Goal: Transaction & Acquisition: Purchase product/service

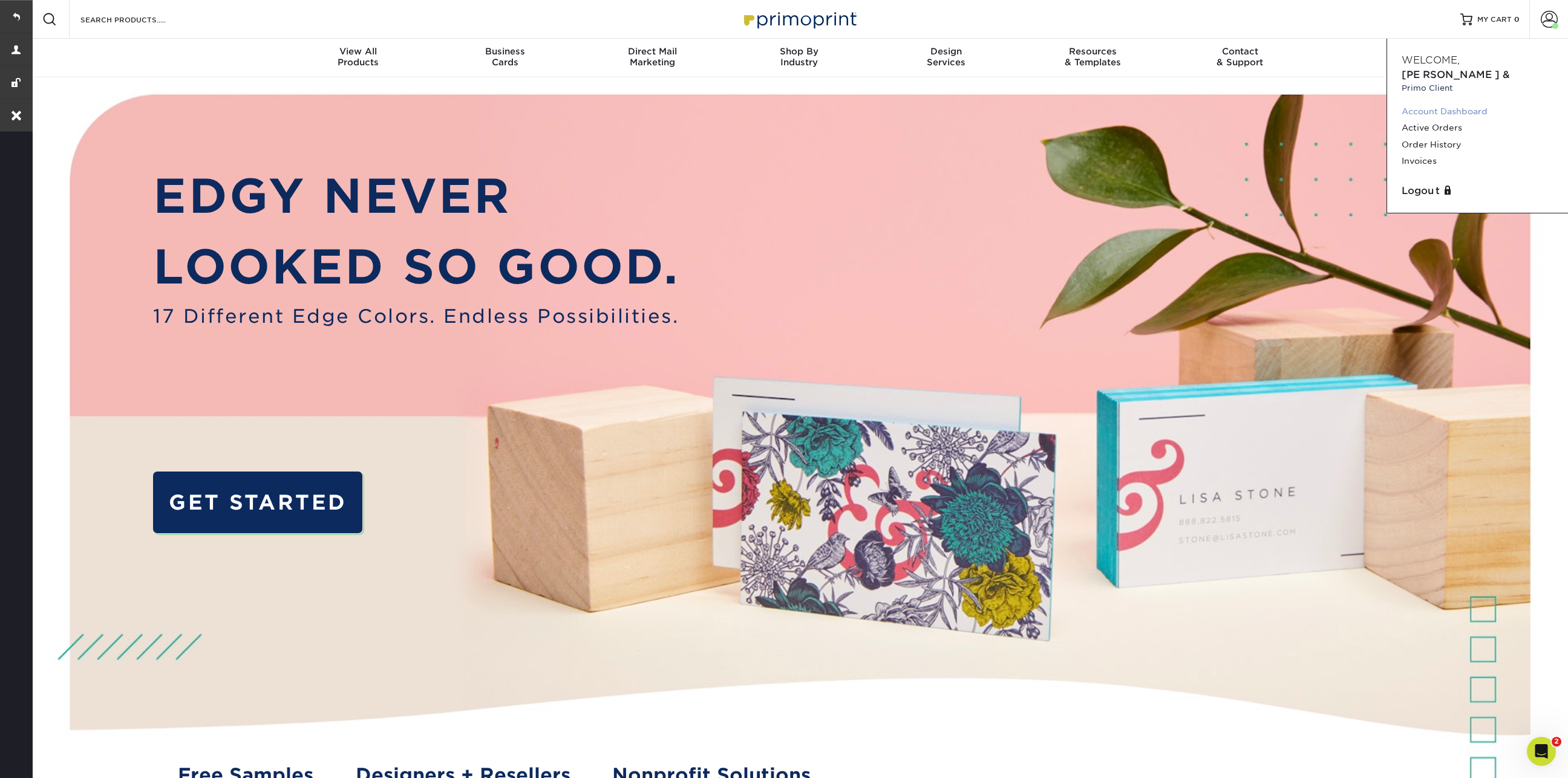
click at [1427, 103] on link "Account Dashboard" at bounding box center [1478, 111] width 152 height 16
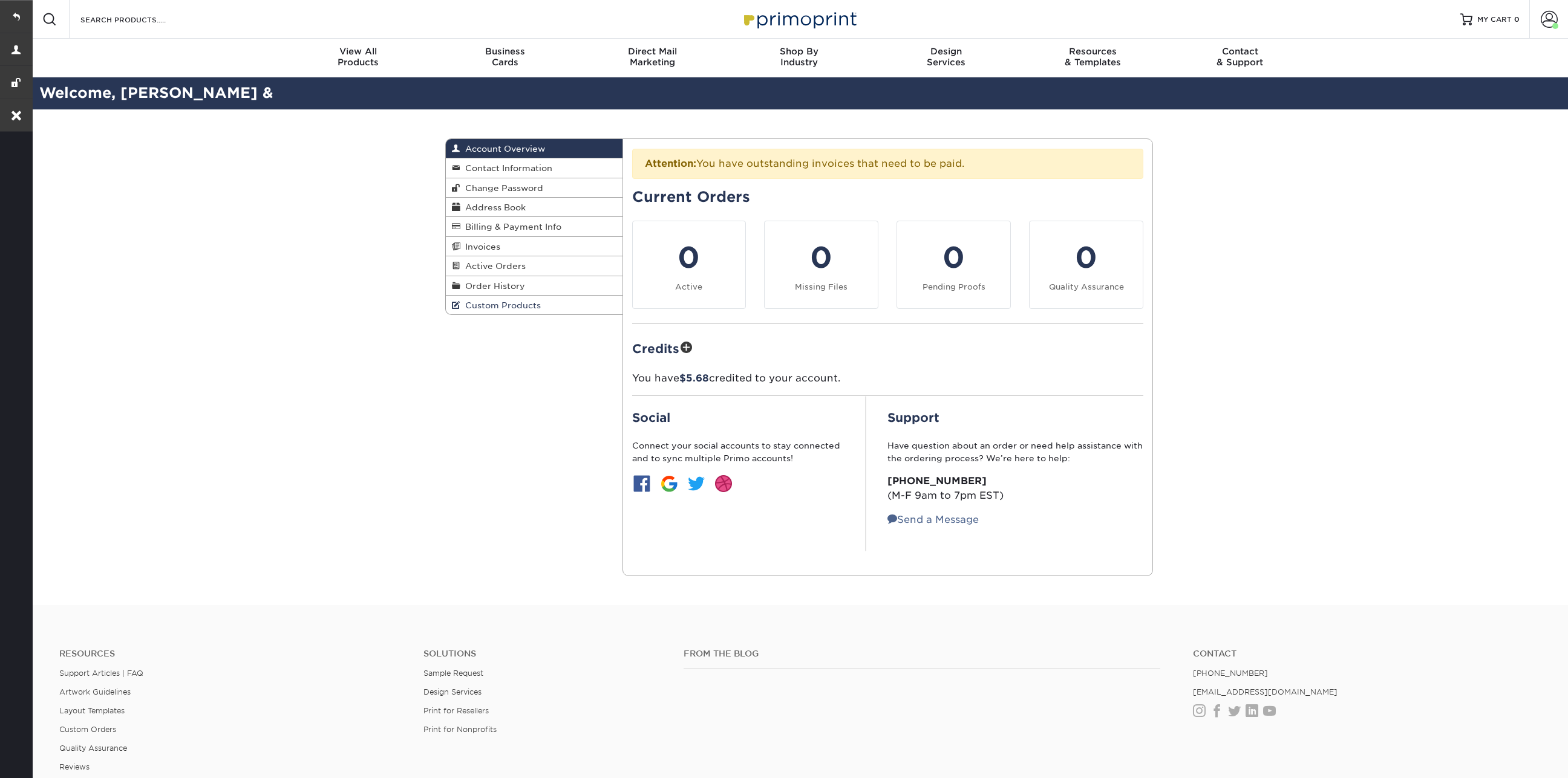
click at [501, 309] on link "Custom Products" at bounding box center [533, 305] width 177 height 18
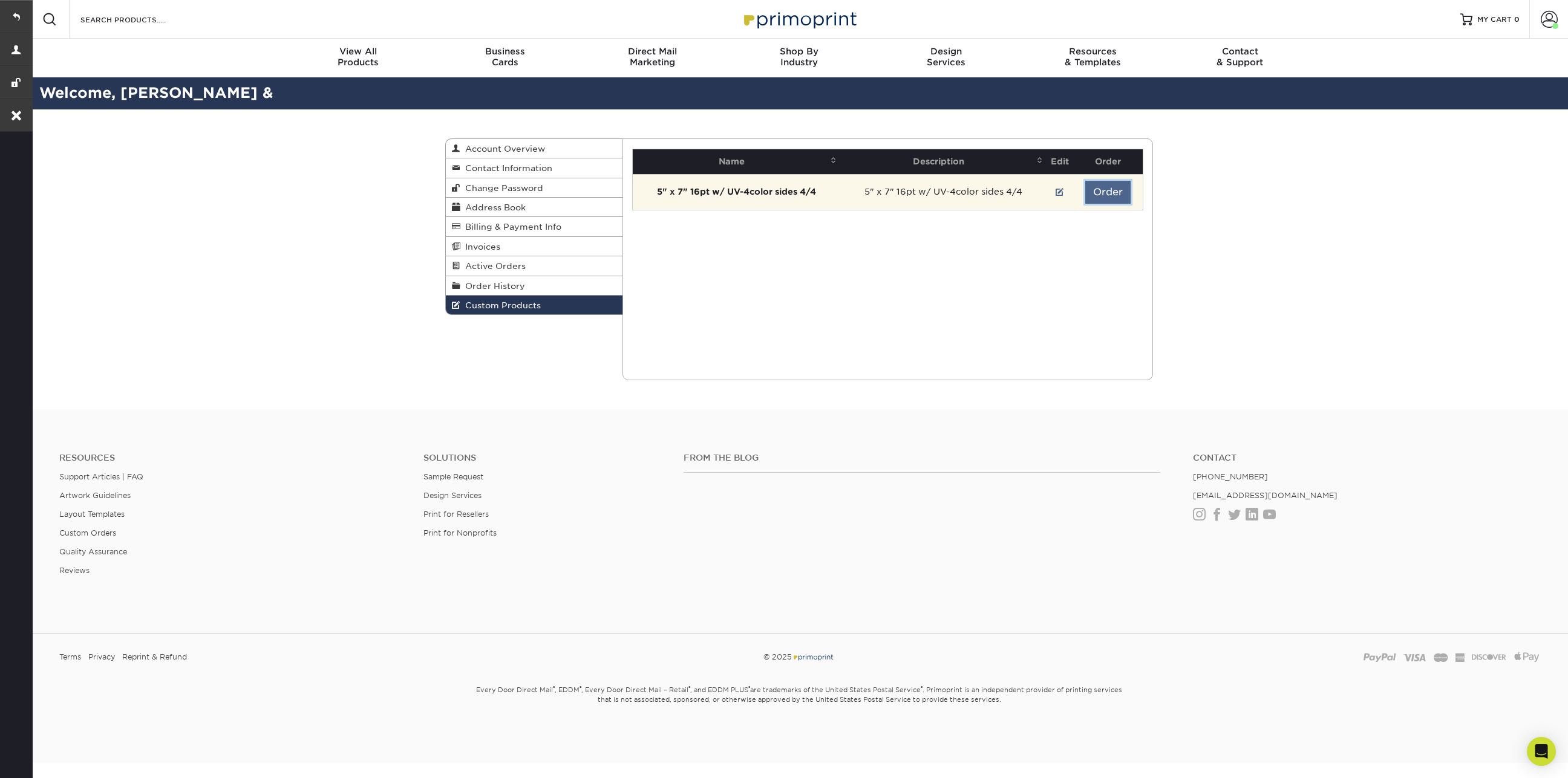
click at [1111, 200] on button "Order" at bounding box center [1107, 192] width 46 height 23
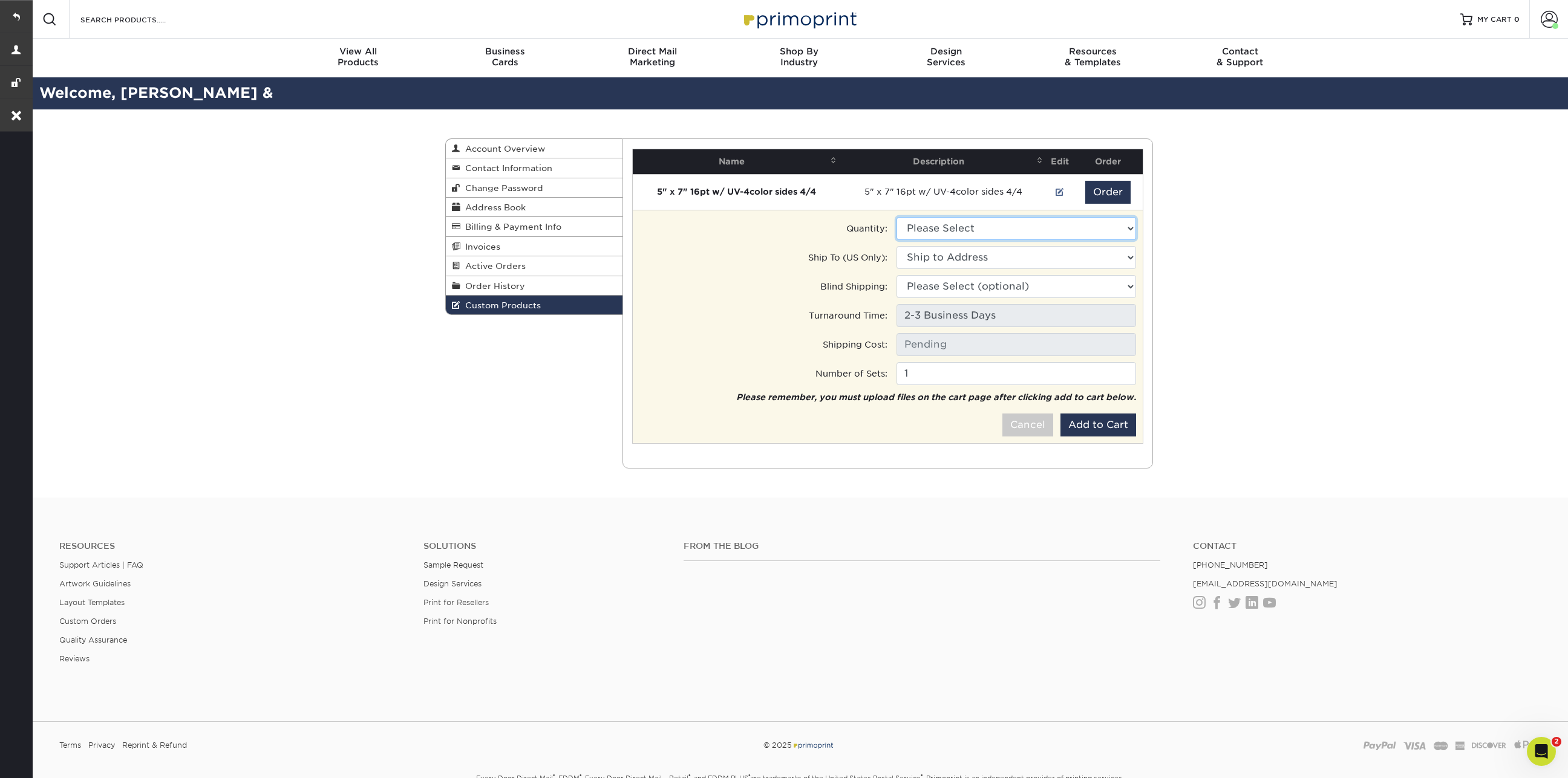
click at [987, 232] on select "Please Select 250 - $52.00" at bounding box center [1016, 229] width 240 height 23
select select "0"
click at [896, 217] on select "Please Select 250 - $52.00" at bounding box center [1016, 229] width 240 height 23
type input "UPS Ground: $26.00"
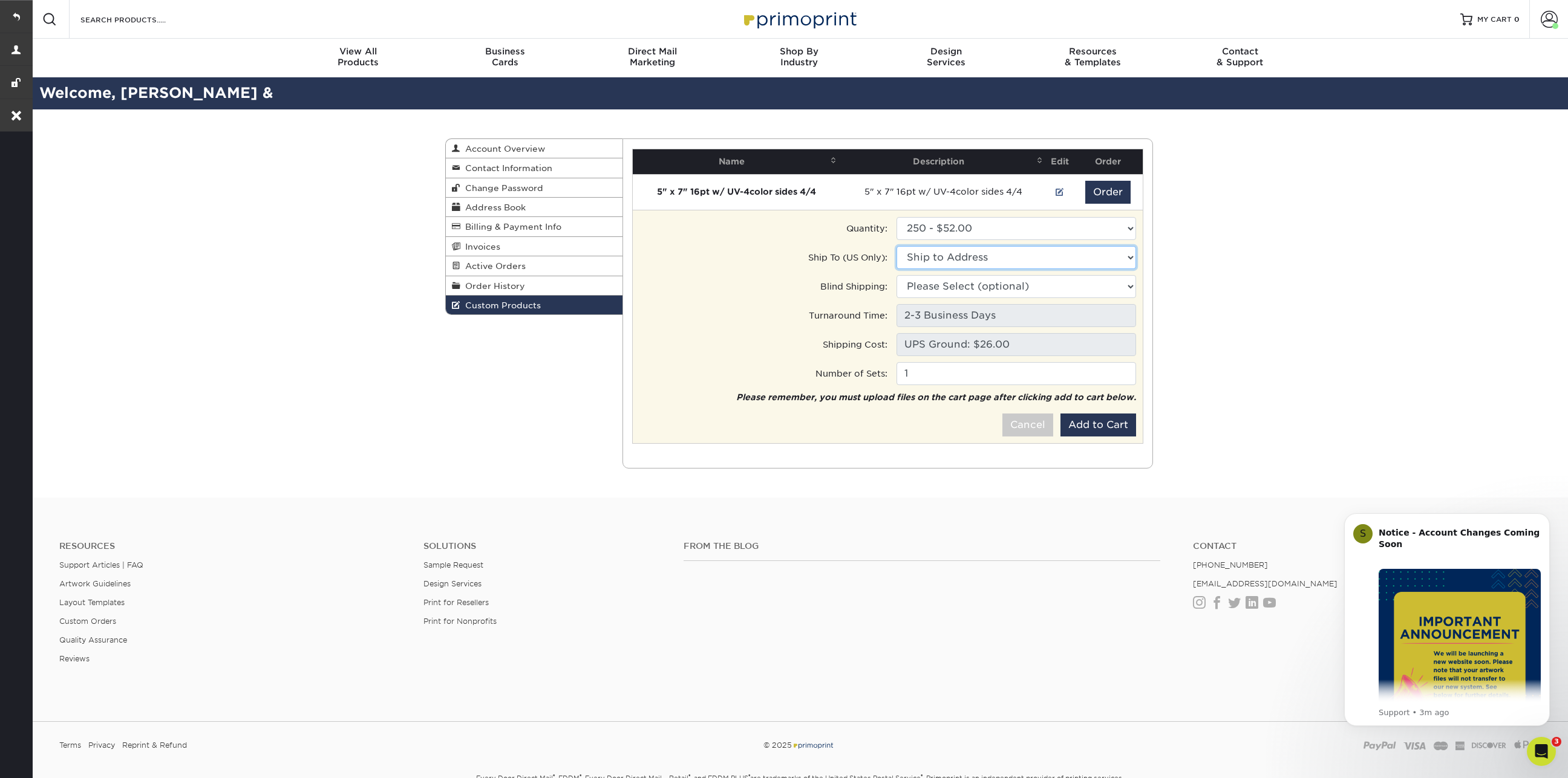
click at [960, 257] on select "Ship to Address 610 Jetton St, Davidson, NC 19109 W Catawba Ave, Cornelius, NC …" at bounding box center [1016, 257] width 240 height 23
click at [957, 256] on select "Ship to Address • 610 Jetton St, Davidson, NC Catawba Office • 19109 W Catawba …" at bounding box center [1016, 257] width 240 height 23
select select "257180"
click at [896, 246] on select "Ship to Address • 610 Jetton St, Davidson, NC Catawba Office • 19109 W Catawba …" at bounding box center [1016, 257] width 240 height 23
click at [962, 287] on select "Please Select (optional) 610 Jetton St, Davidson, NC 19109 W Catawba Ave, Corne…" at bounding box center [1016, 286] width 240 height 23
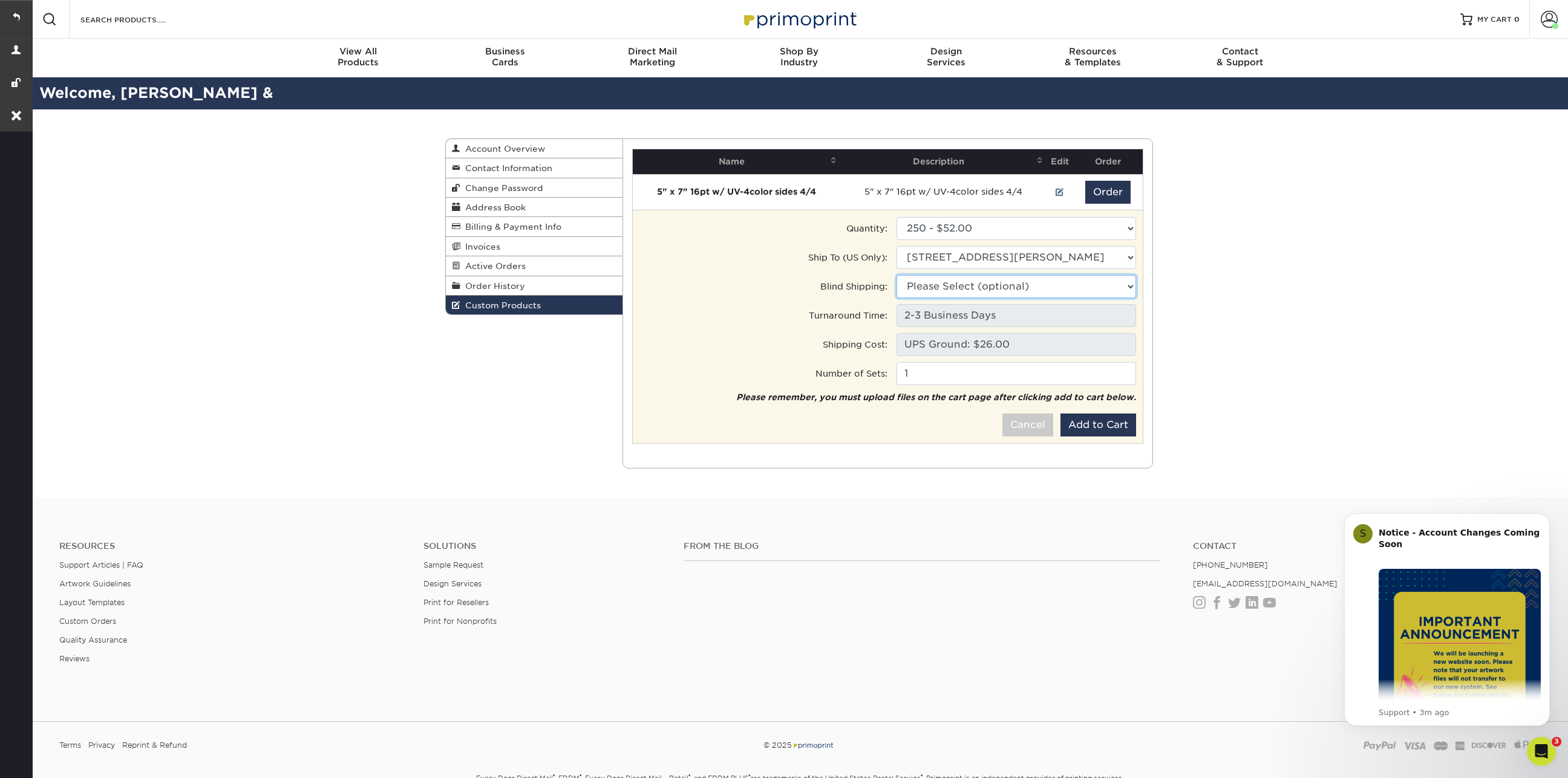
select select "257180"
click at [896, 275] on select "Please Select (optional) • 610 Jetton St, Davidson, NC Catawba Office • 19109 W…" at bounding box center [1016, 286] width 240 height 23
click at [1090, 417] on button "Add to Cart" at bounding box center [1098, 425] width 76 height 23
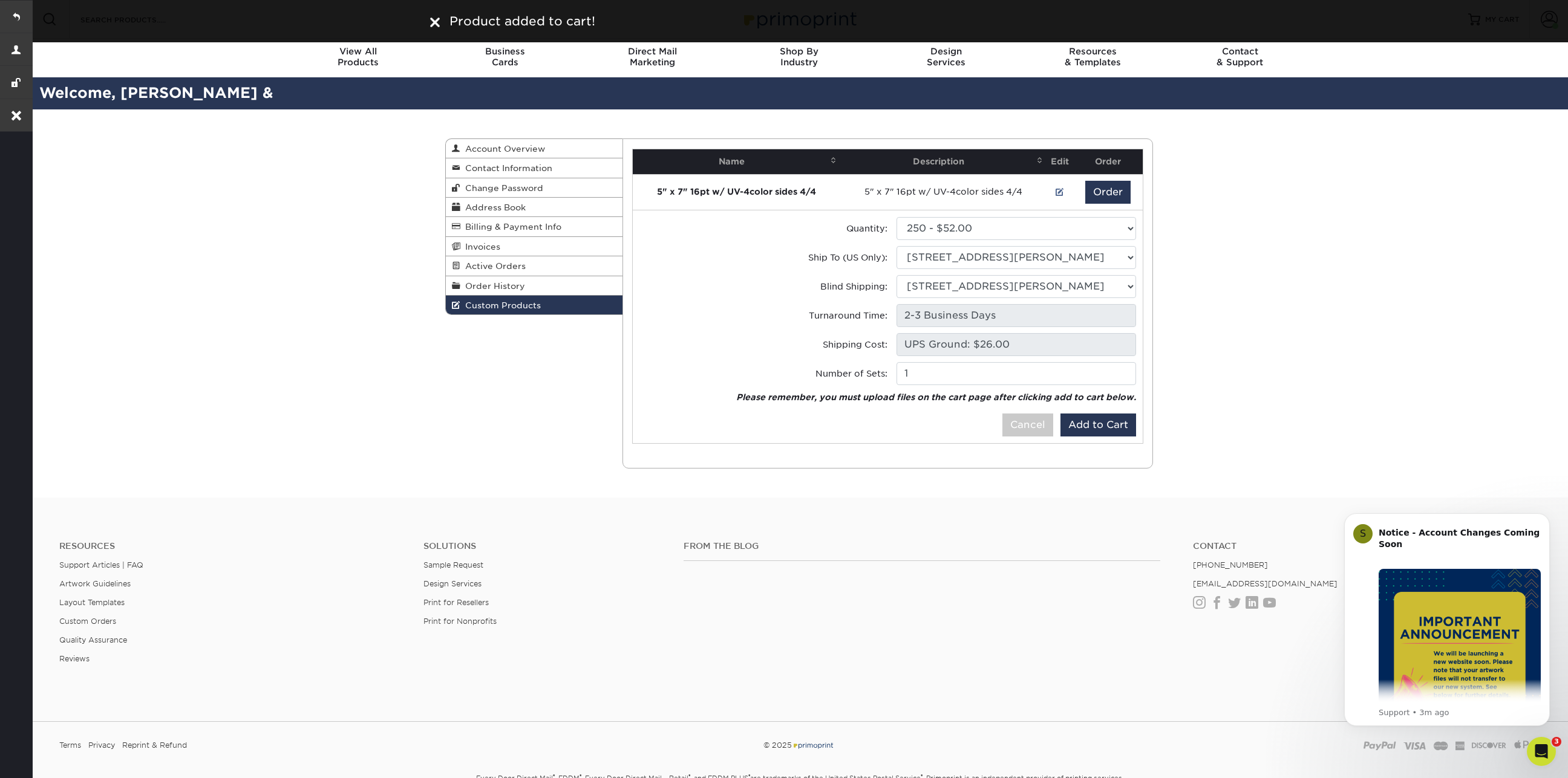
click at [439, 22] on img at bounding box center [435, 22] width 10 height 10
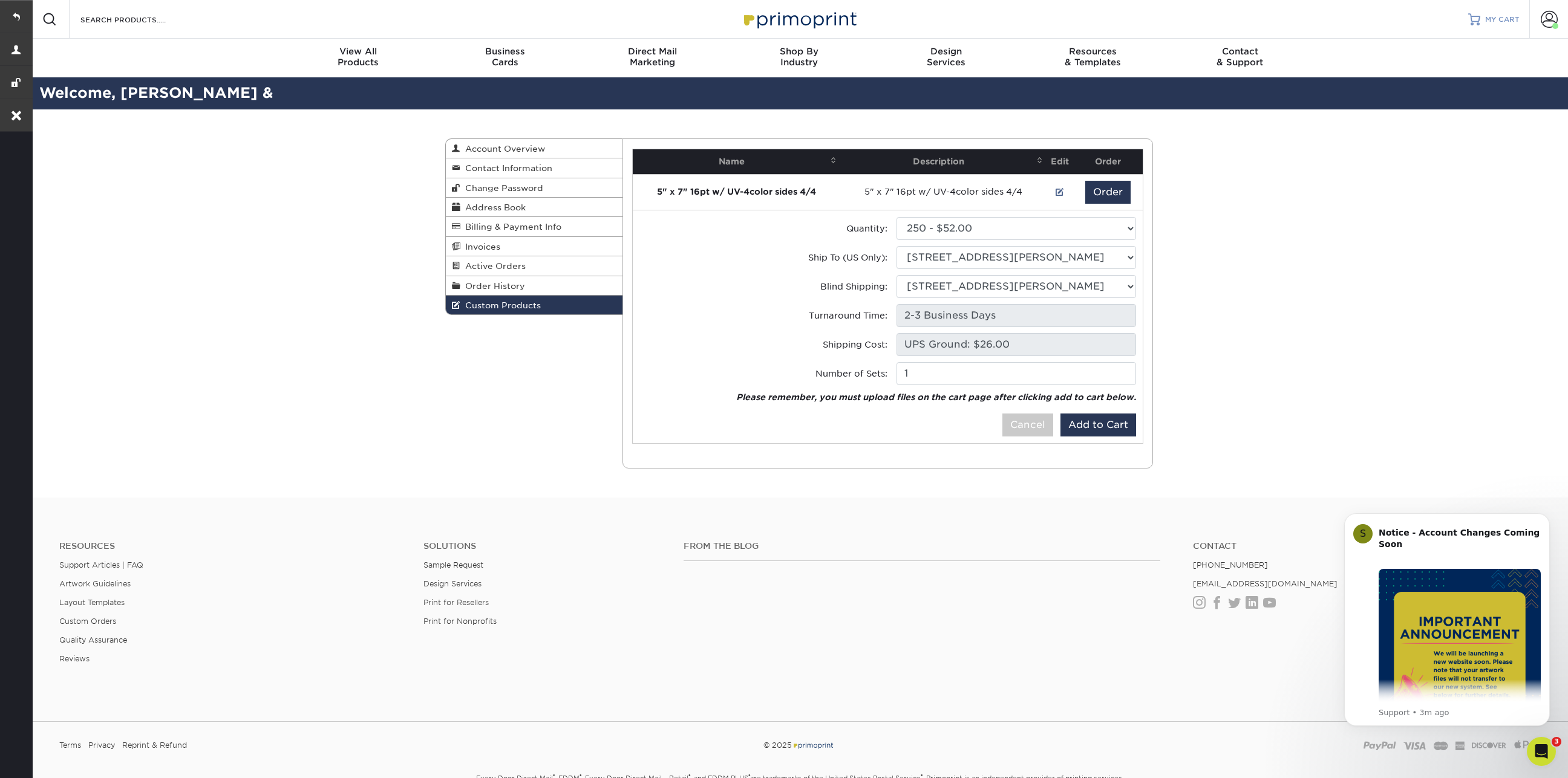
click at [1511, 17] on span "MY CART" at bounding box center [1502, 19] width 34 height 10
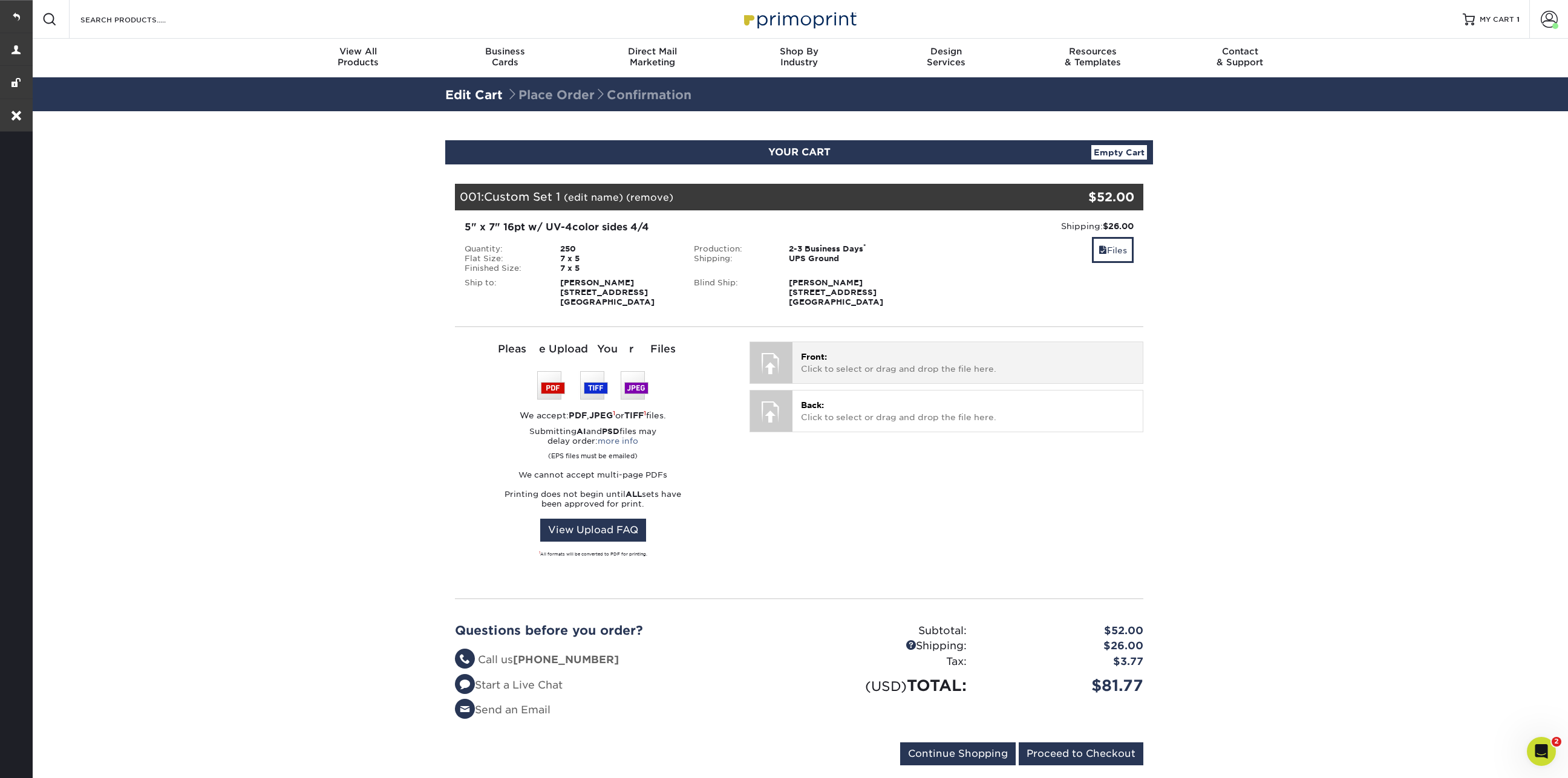
click at [860, 352] on p "Front: Click to select or drag and drop the file here." at bounding box center [967, 363] width 333 height 25
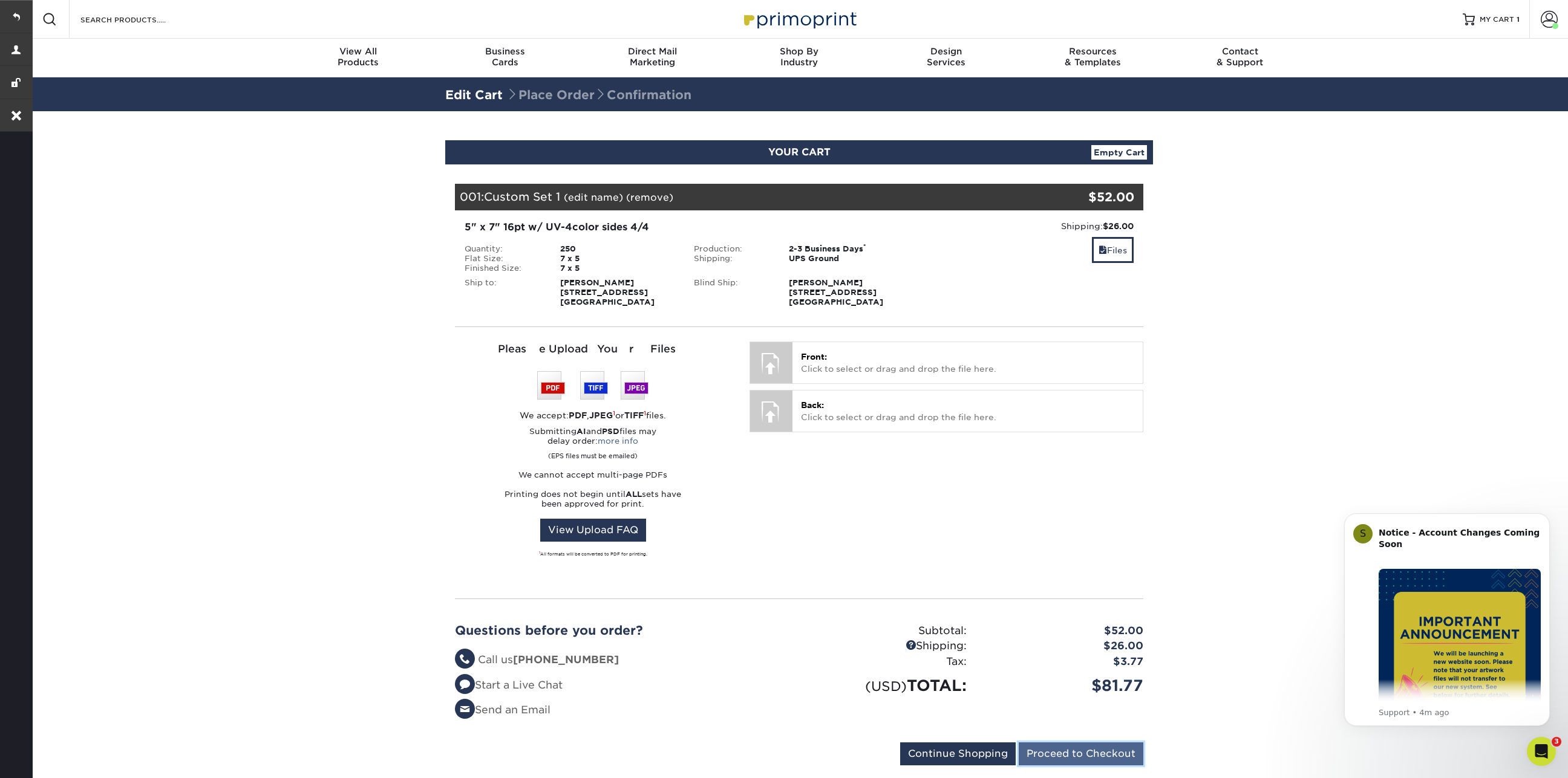
click at [1067, 746] on input "Proceed to Checkout" at bounding box center [1081, 754] width 125 height 23
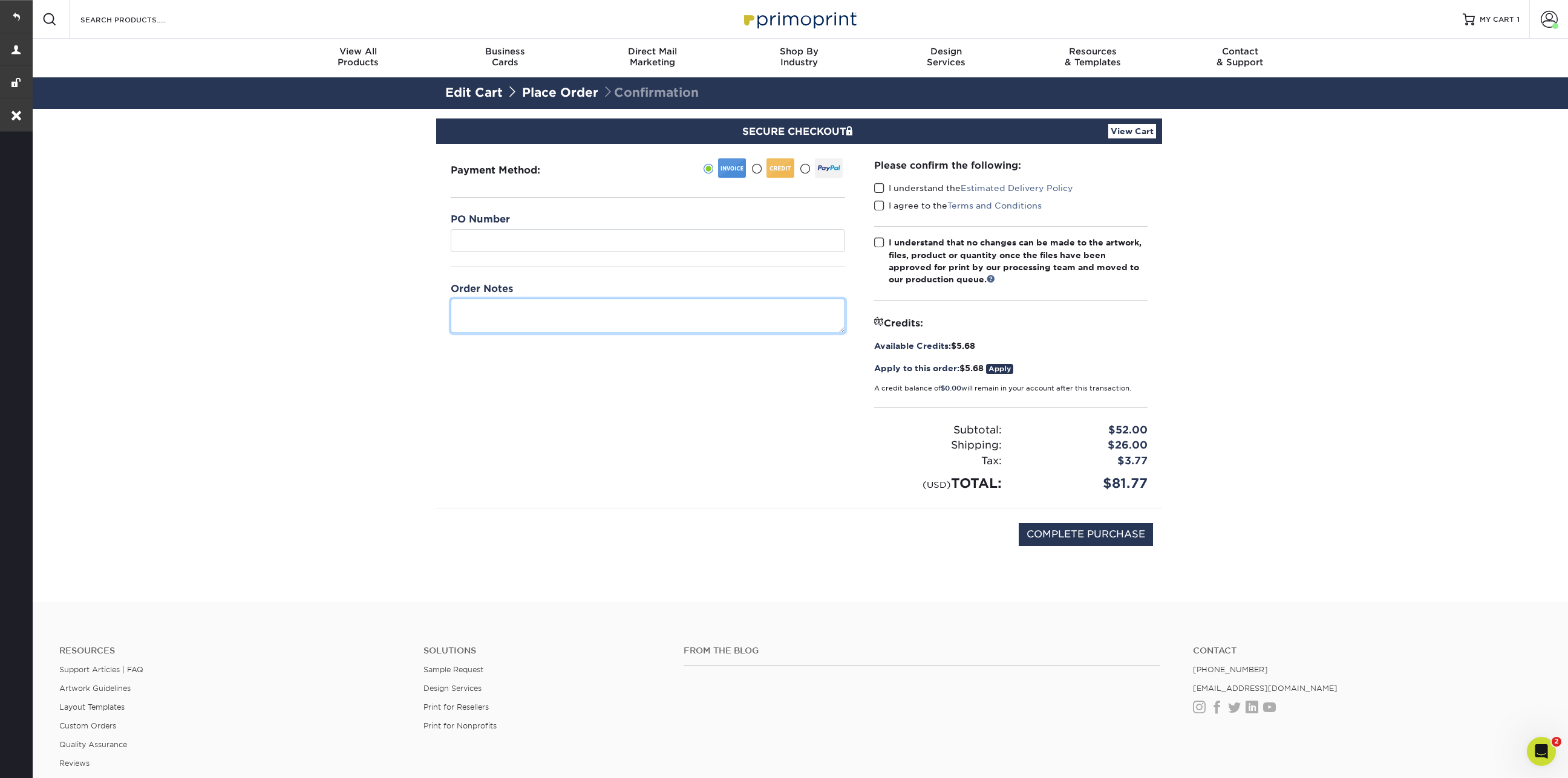
click at [502, 303] on textarea at bounding box center [648, 316] width 394 height 34
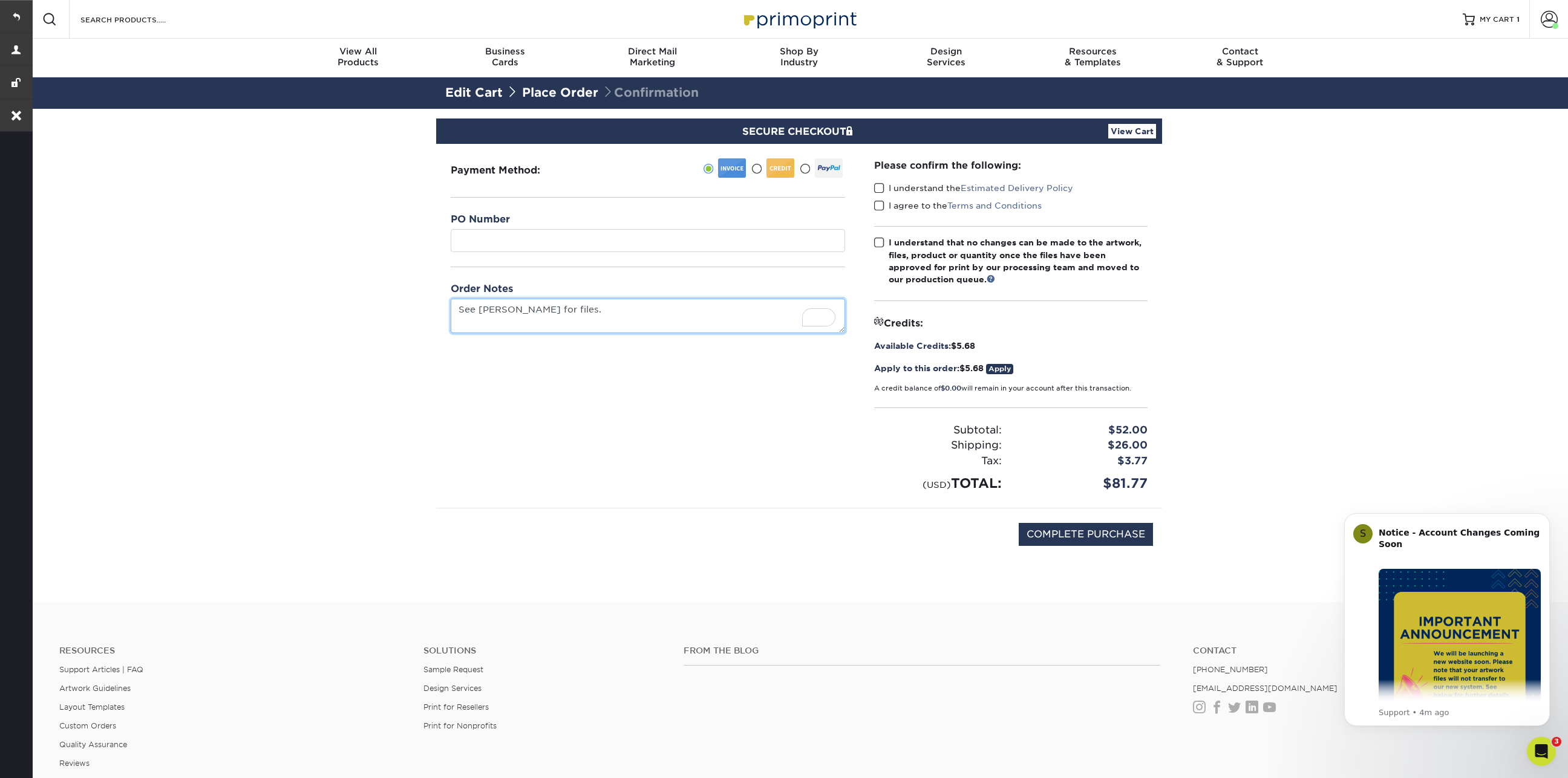
type textarea "See Jen M. for files."
click at [878, 182] on span at bounding box center [879, 188] width 10 height 11
click at [0, 0] on input "I understand the Estimated Delivery Policy" at bounding box center [0, 0] width 0 height 0
click at [878, 201] on span at bounding box center [879, 205] width 10 height 11
click at [0, 0] on input "I agree to the Terms and Conditions" at bounding box center [0, 0] width 0 height 0
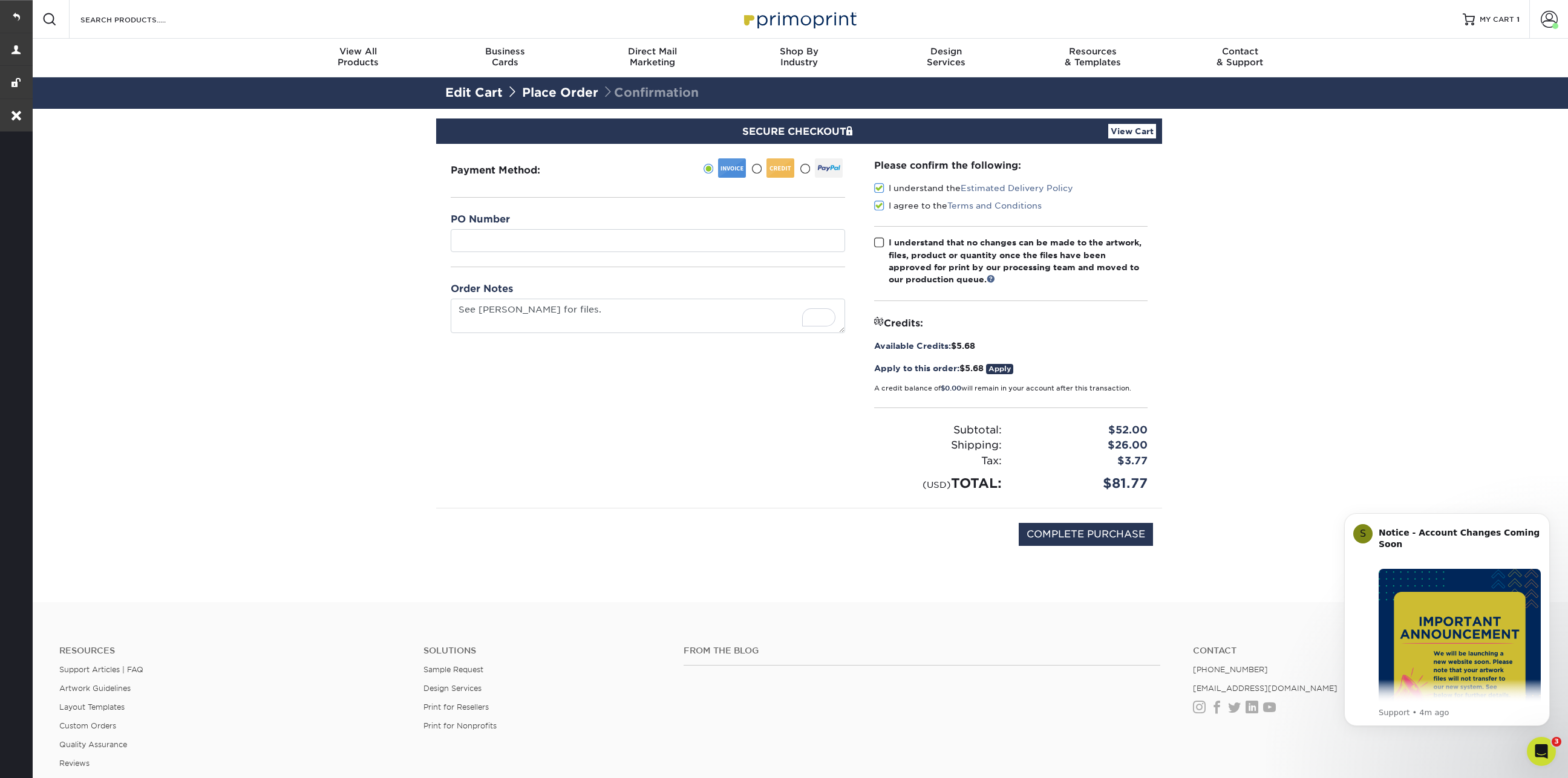
click at [879, 241] on span at bounding box center [879, 243] width 10 height 11
click at [0, 0] on input "I understand that no changes can be made to the artwork, files, product or quan…" at bounding box center [0, 0] width 0 height 0
click at [1067, 530] on input "COMPLETE PURCHASE" at bounding box center [1086, 534] width 134 height 23
type input "PROCESSING, PLEASE WAIT..."
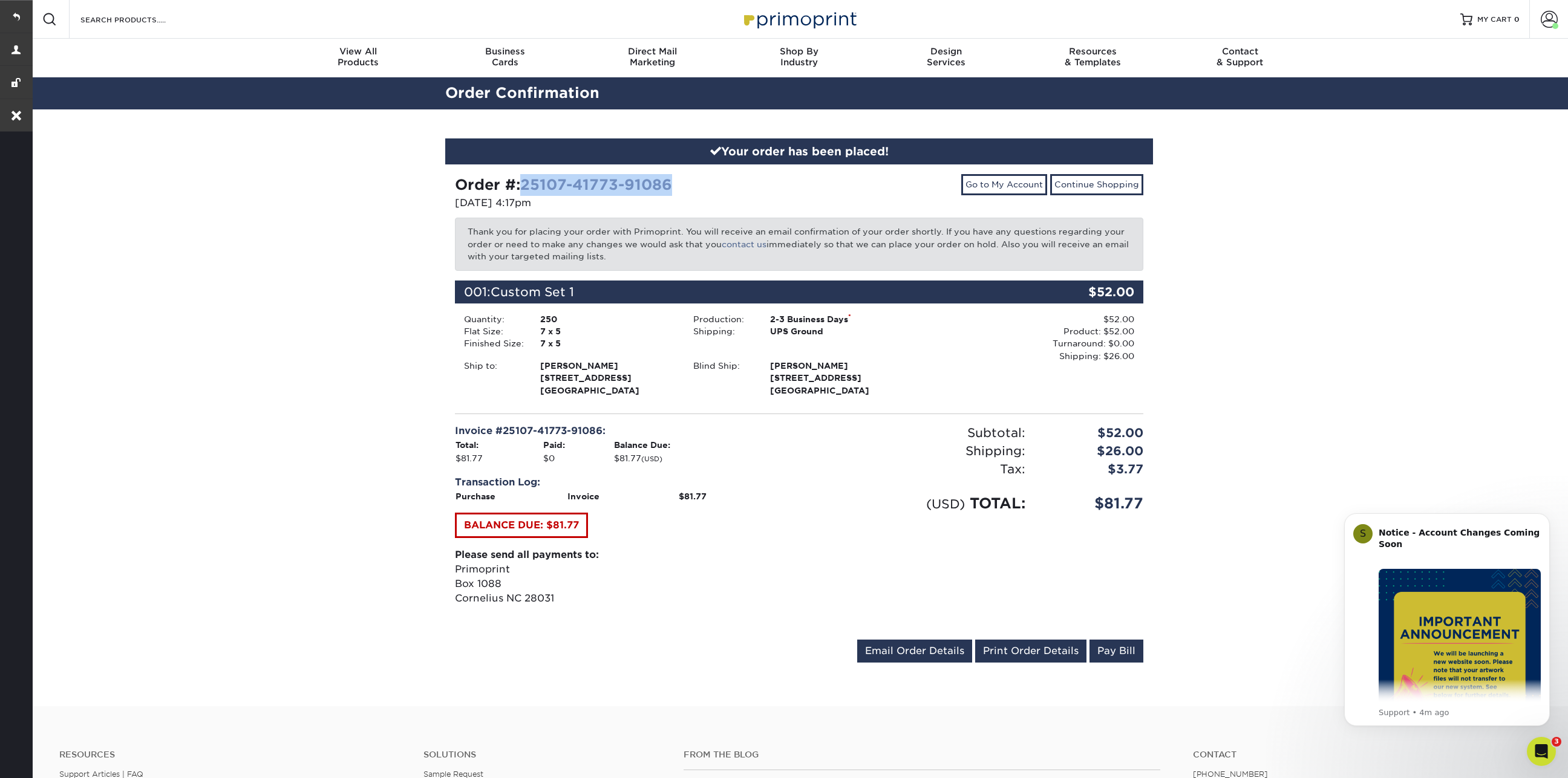
drag, startPoint x: 702, startPoint y: 183, endPoint x: 525, endPoint y: 178, distance: 177.1
click at [525, 178] on div "Order #: 25107-41773-91086" at bounding box center [622, 185] width 335 height 22
copy link "25107-41773-91086"
